Goal: Information Seeking & Learning: Learn about a topic

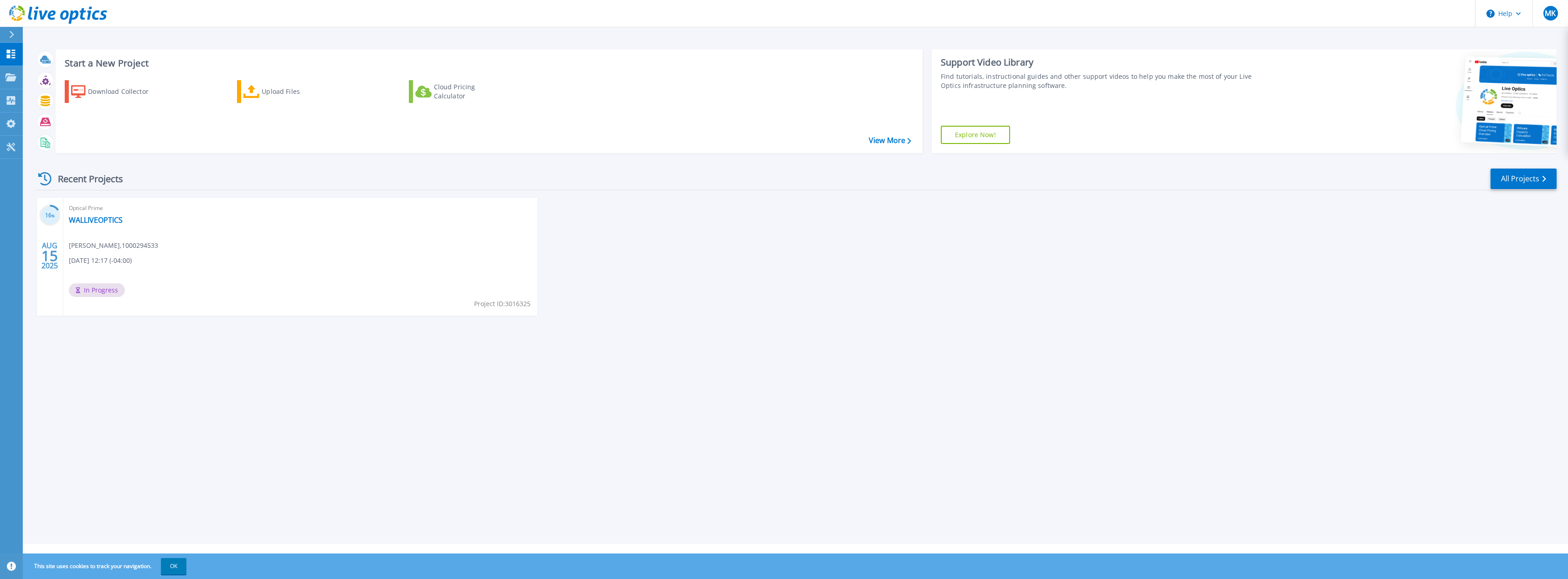
click at [425, 228] on div "Optical Prime WALLIVEOPTICS [PERSON_NAME] , 1000294533 [DATE] 12:17 (-04:00) In…" at bounding box center [300, 256] width 474 height 118
click at [114, 223] on link "WALLIVEOPTICS" at bounding box center [95, 219] width 54 height 9
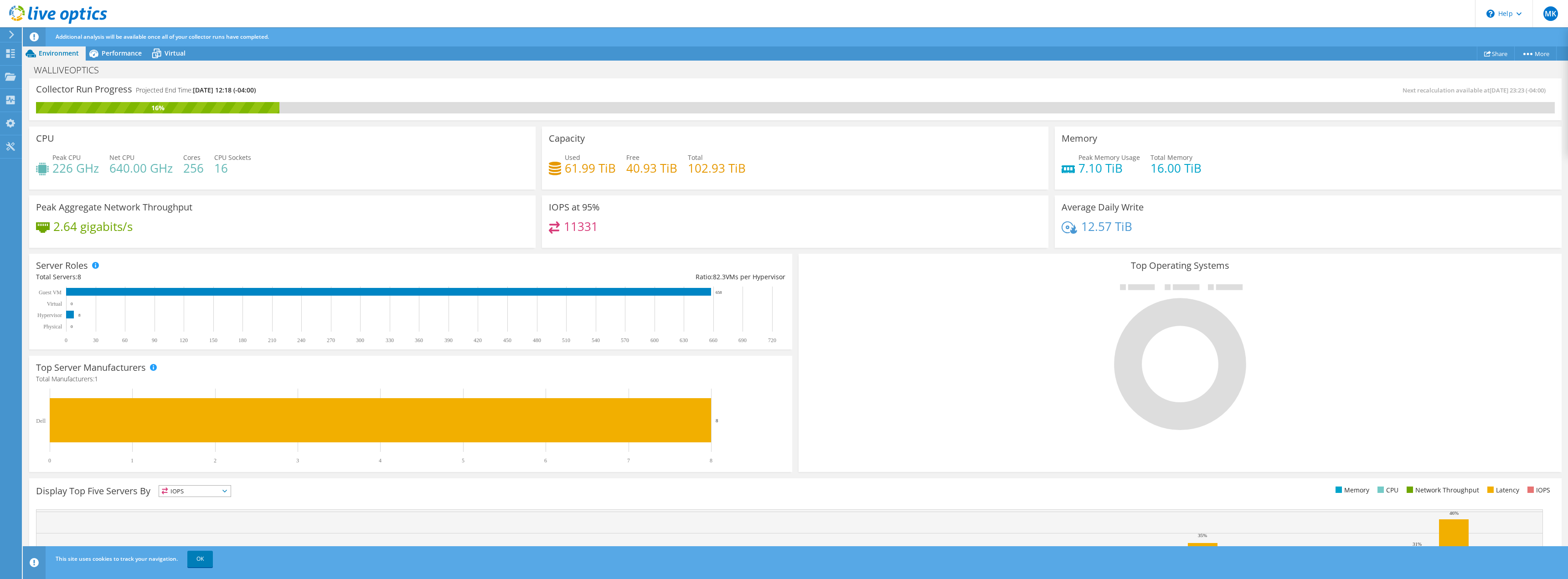
scroll to position [134, 0]
click at [192, 556] on link "OK" at bounding box center [200, 559] width 26 height 17
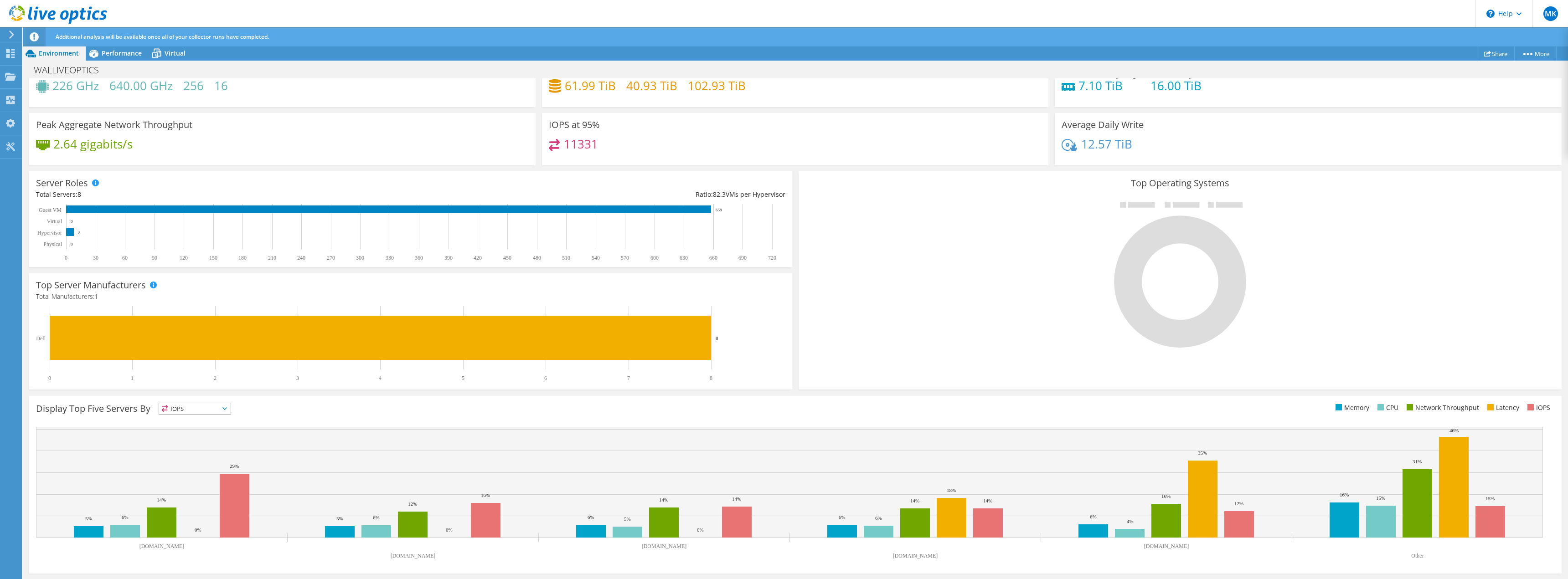
scroll to position [0, 0]
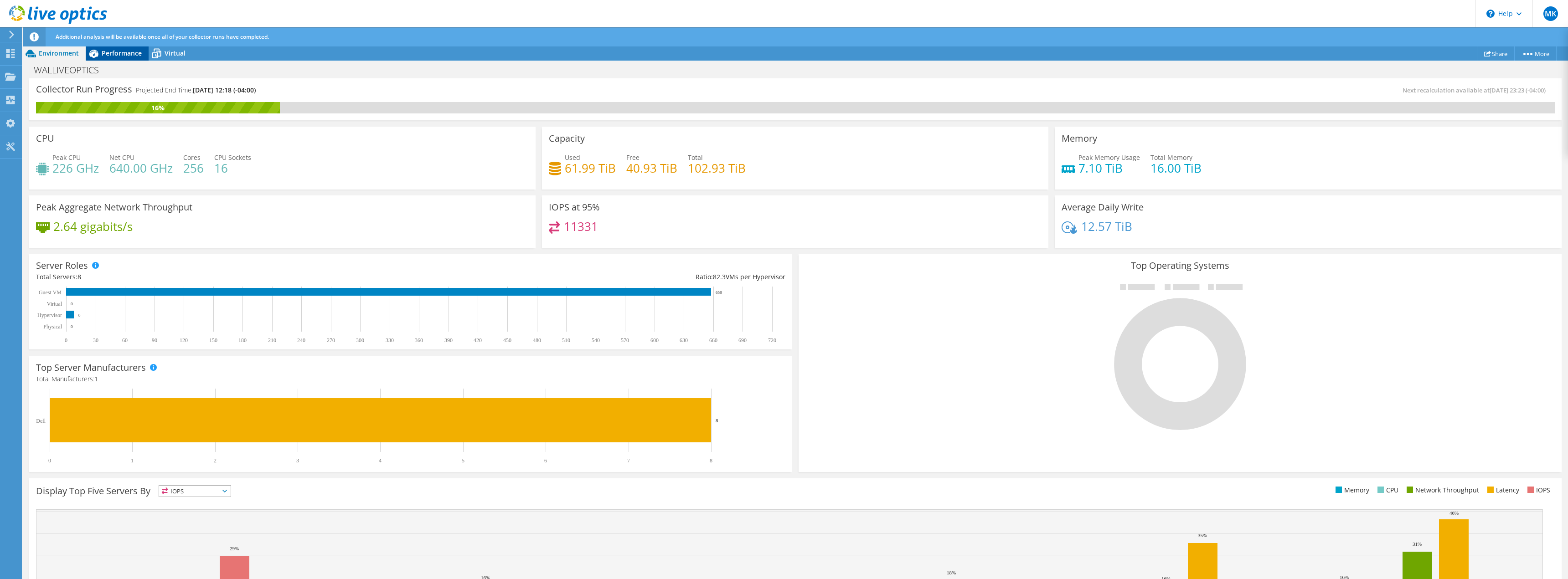
click at [117, 58] on div "Performance" at bounding box center [117, 53] width 63 height 15
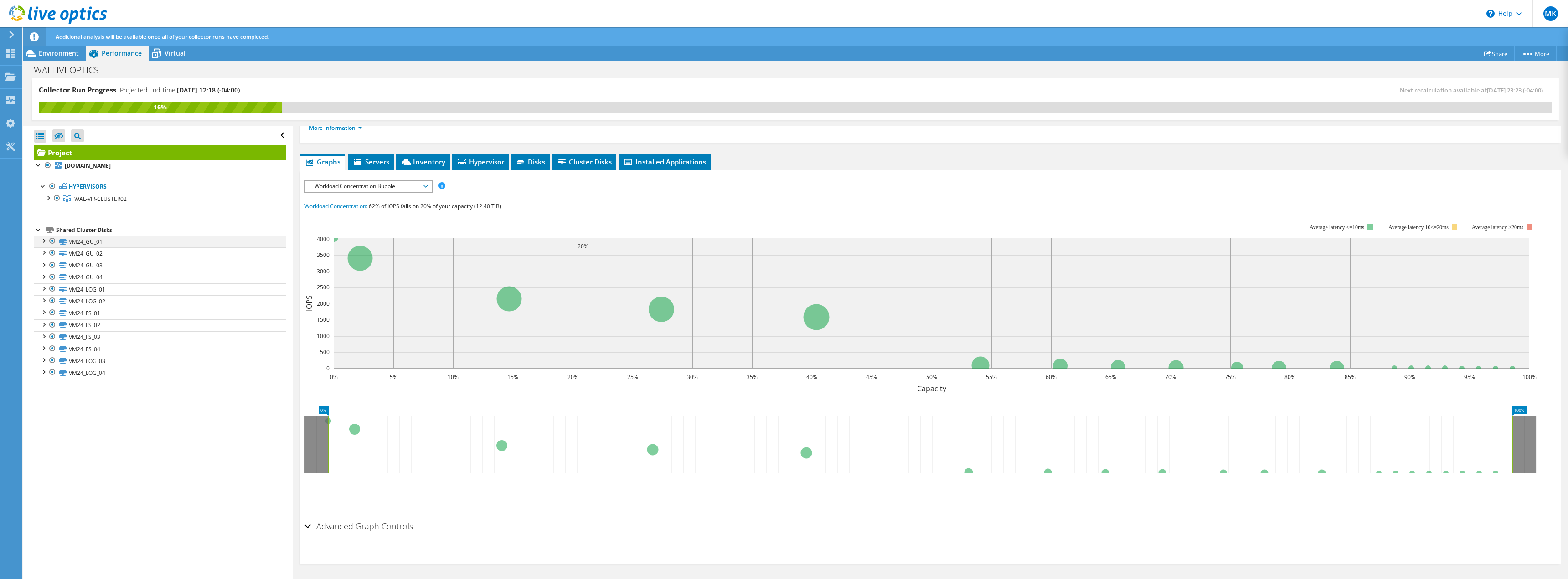
click at [42, 243] on div at bounding box center [43, 240] width 9 height 9
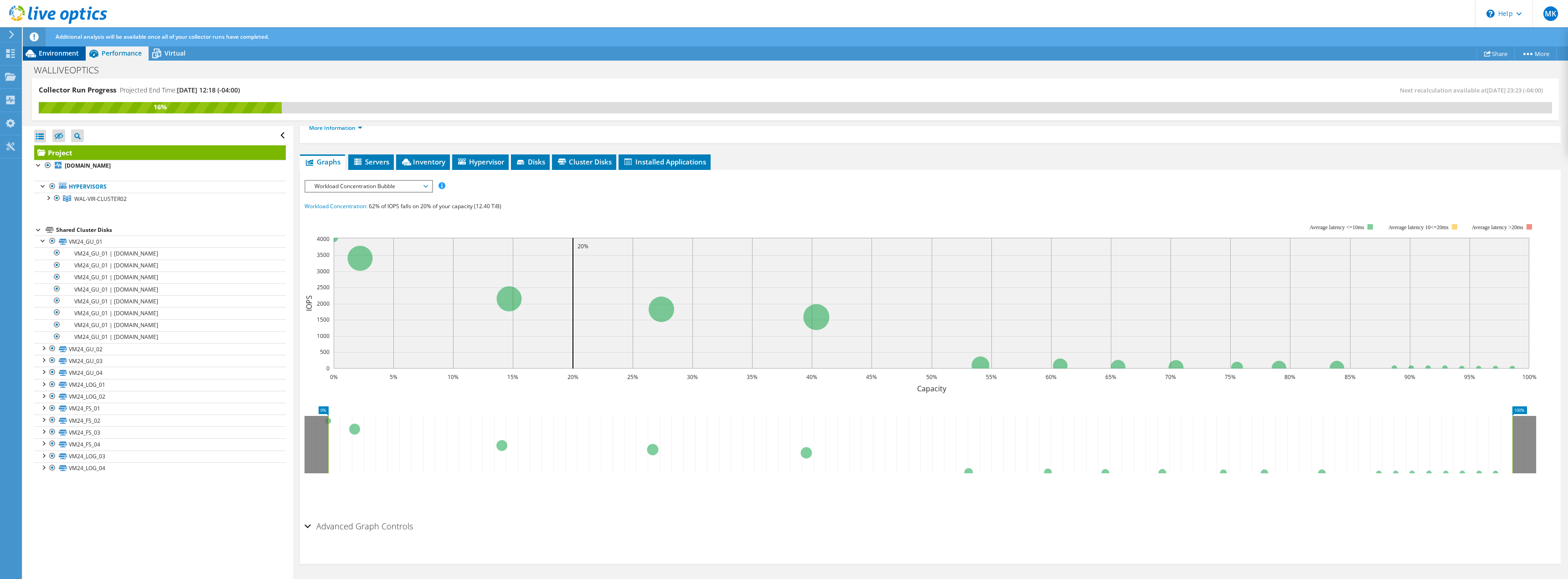
click at [42, 50] on span "Environment" at bounding box center [59, 53] width 40 height 9
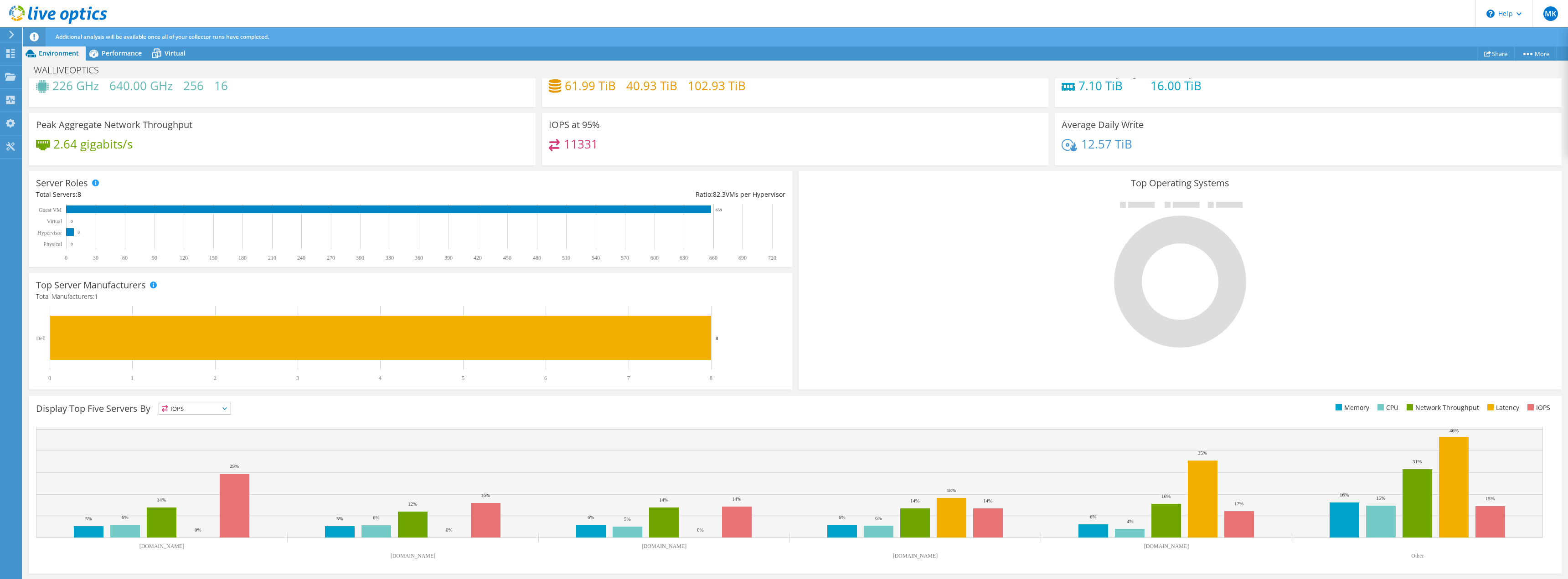
click at [392, 113] on div "Peak Aggregate Network Throughput 2.64 gigabits/s" at bounding box center [283, 139] width 507 height 53
